Goal: Find specific page/section: Find specific page/section

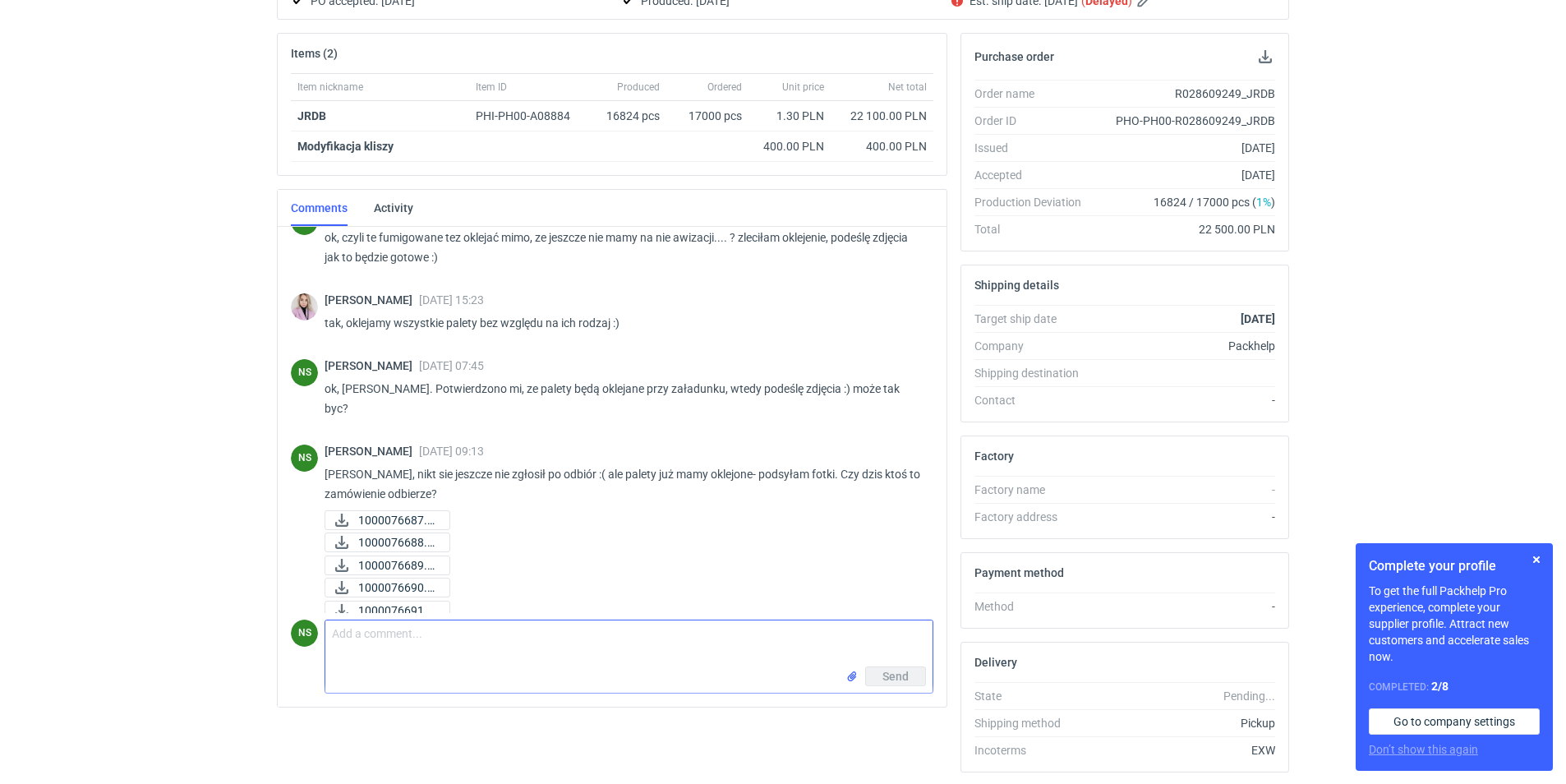
scroll to position [189, 0]
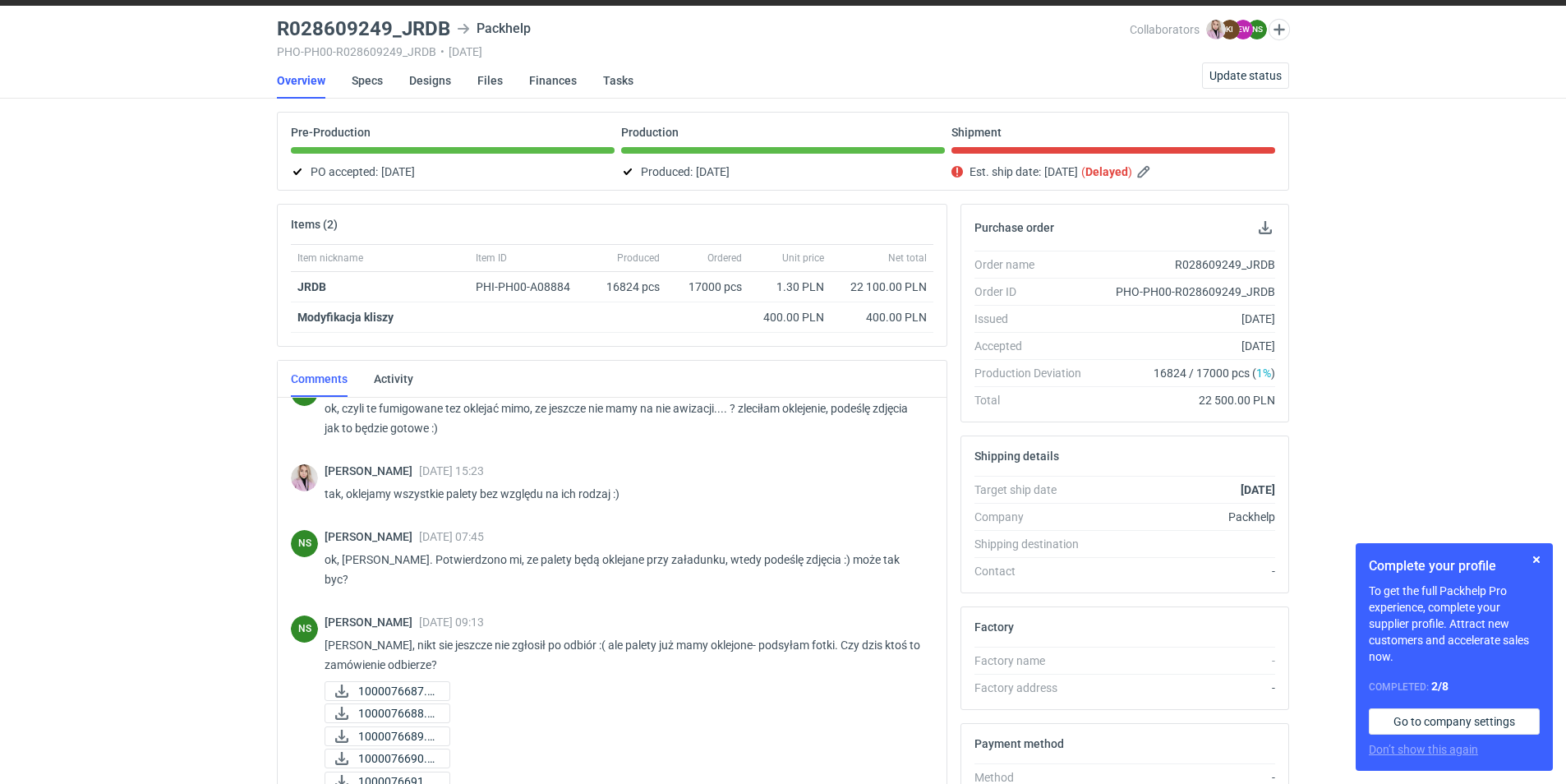
scroll to position [272, 0]
